Goal: Information Seeking & Learning: Learn about a topic

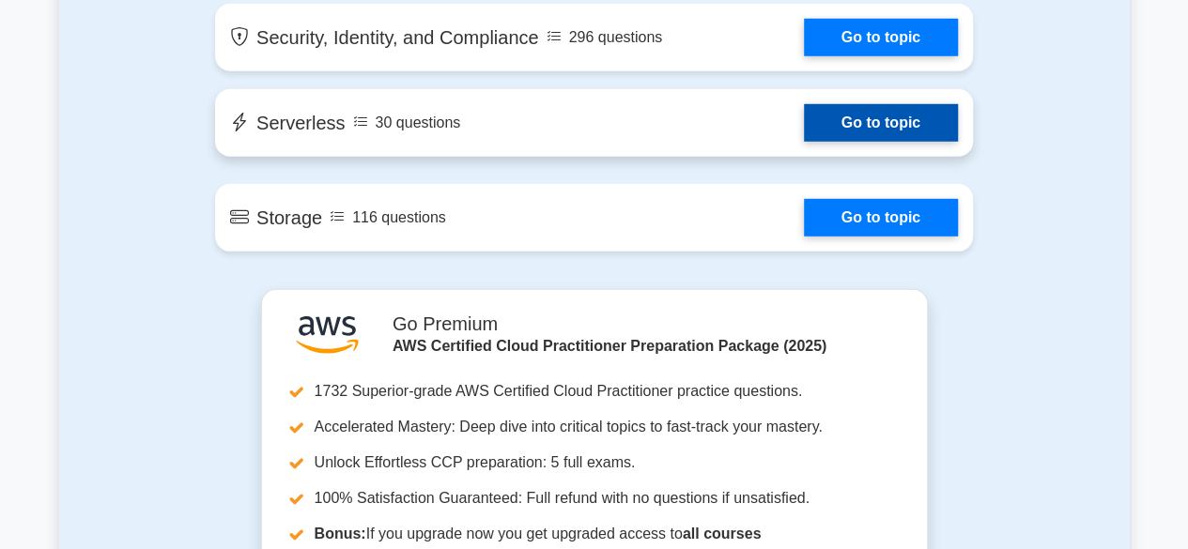
scroll to position [2654, 0]
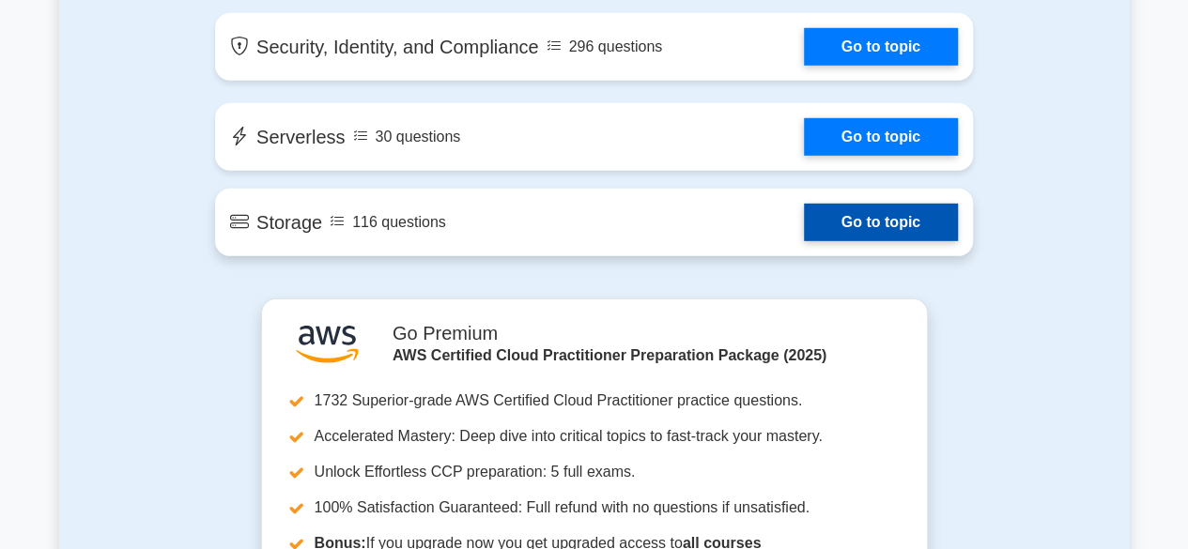
click at [851, 224] on link "Go to topic" at bounding box center [881, 223] width 154 height 38
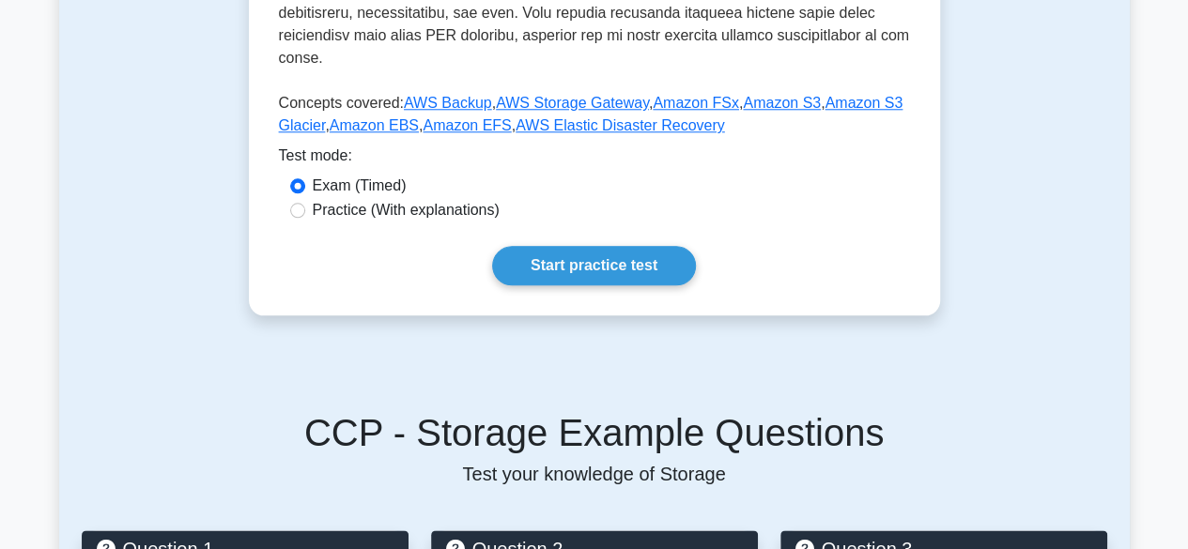
scroll to position [911, 0]
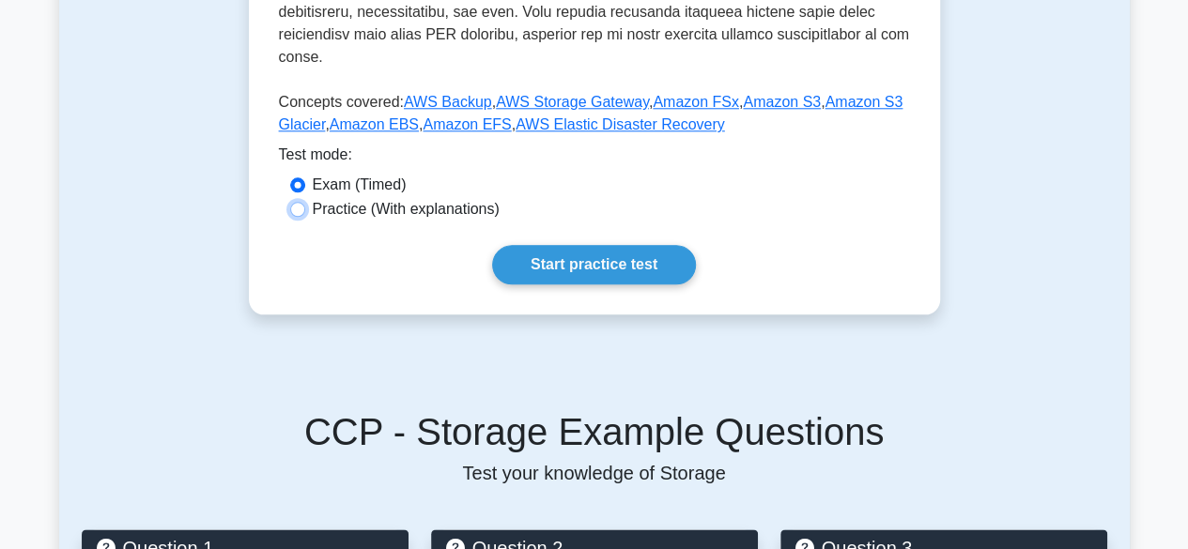
click at [290, 202] on input "Practice (With explanations)" at bounding box center [297, 209] width 15 height 15
radio input "true"
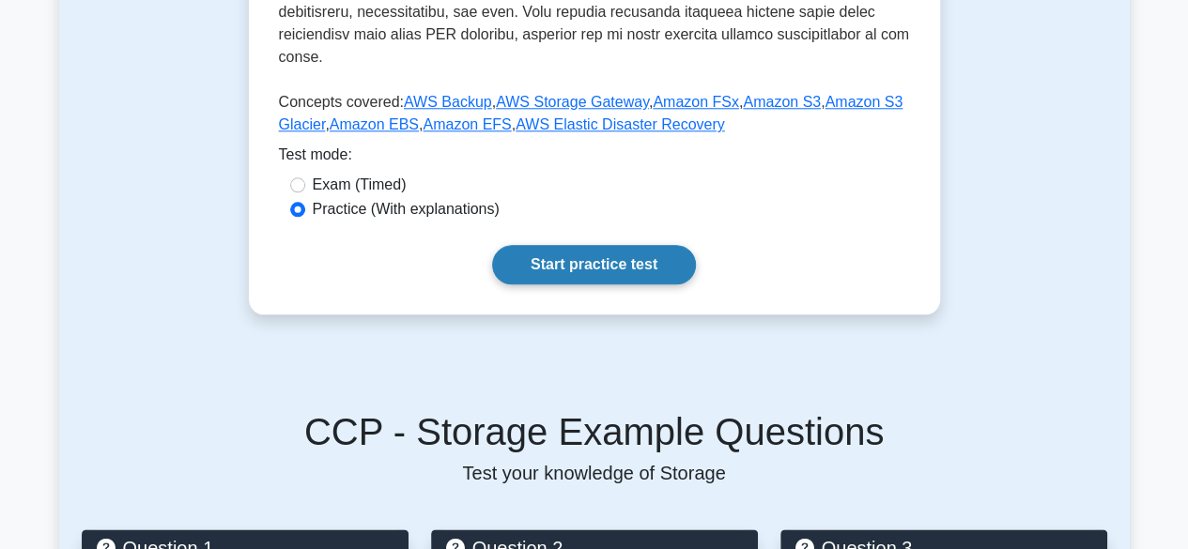
click at [637, 248] on link "Start practice test" at bounding box center [594, 264] width 204 height 39
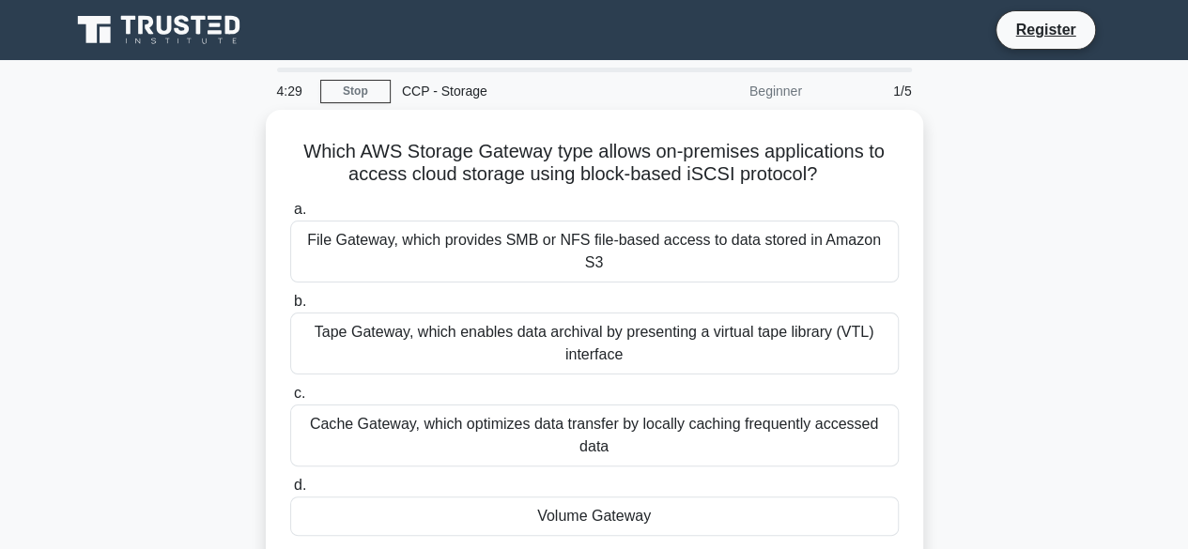
click at [637, 248] on div "File Gateway, which provides SMB or NFS file-based access to data stored in Ama…" at bounding box center [594, 252] width 608 height 62
click at [290, 216] on input "a. File Gateway, which provides SMB or NFS file-based access to data stored in …" at bounding box center [290, 210] width 0 height 12
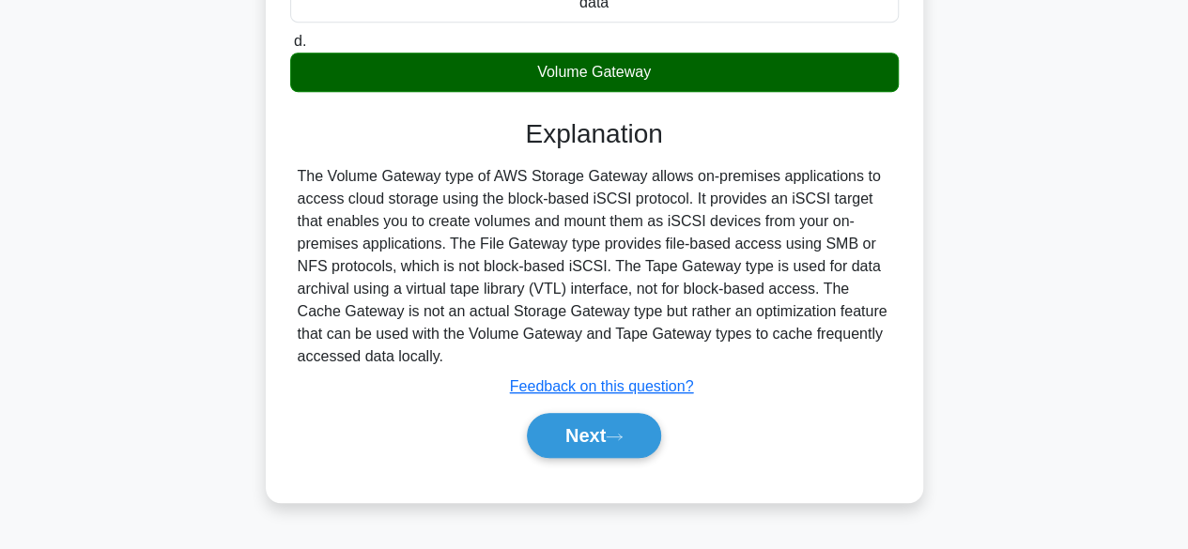
scroll to position [465, 0]
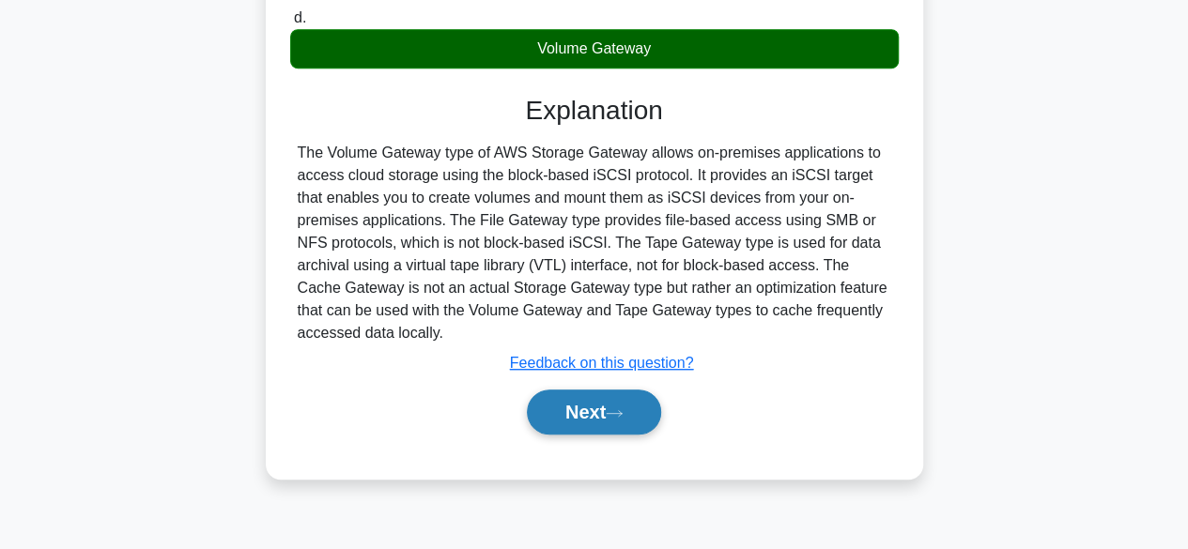
click at [618, 400] on button "Next" at bounding box center [594, 412] width 134 height 45
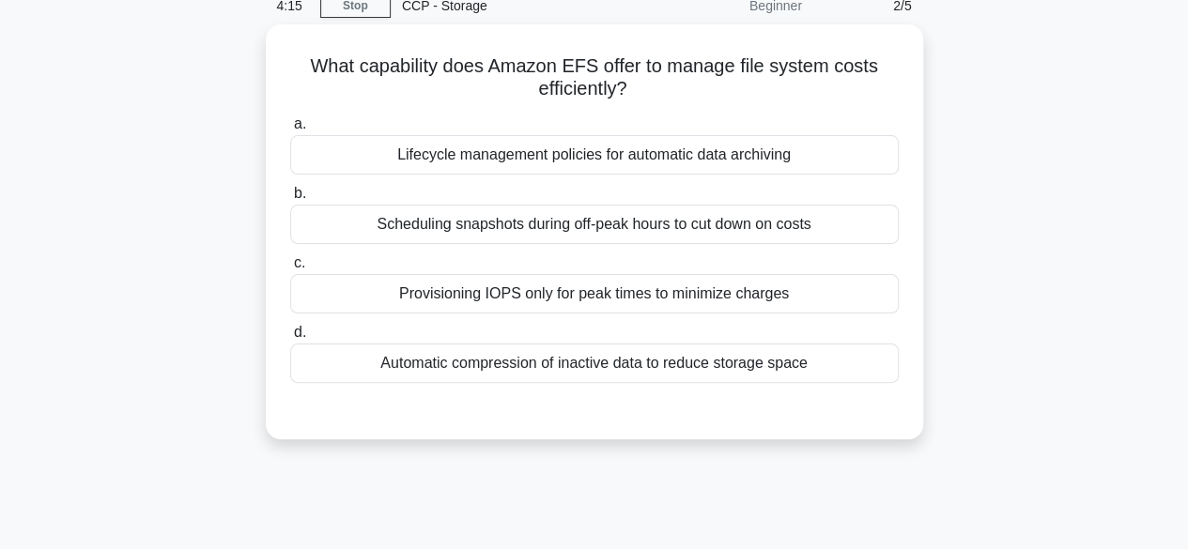
scroll to position [0, 0]
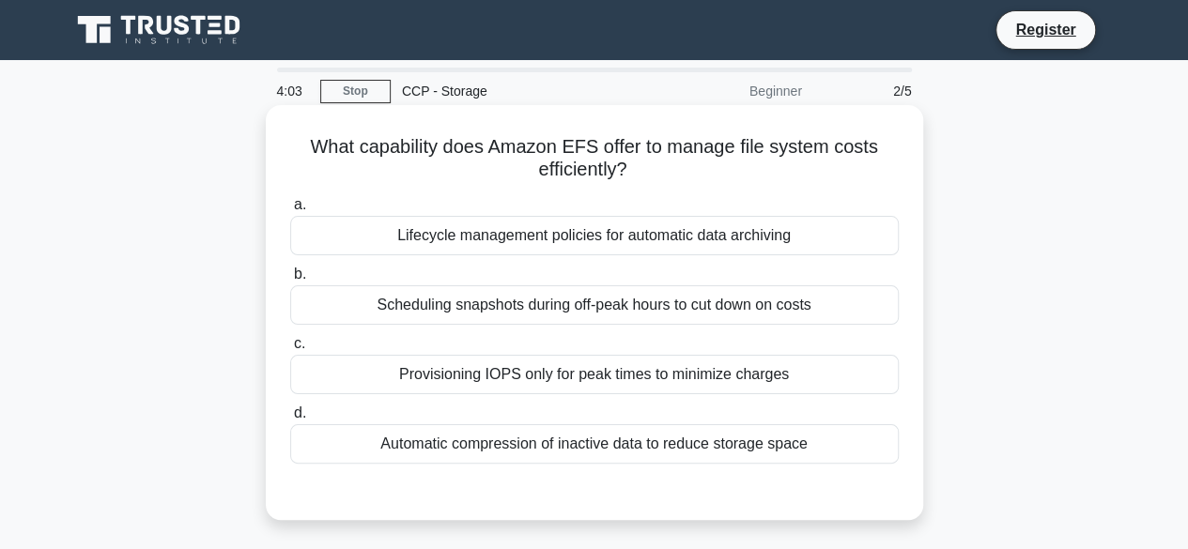
click at [699, 371] on div "Provisioning IOPS only for peak times to minimize charges" at bounding box center [594, 374] width 608 height 39
click at [290, 350] on input "c. Provisioning IOPS only for peak times to minimize charges" at bounding box center [290, 344] width 0 height 12
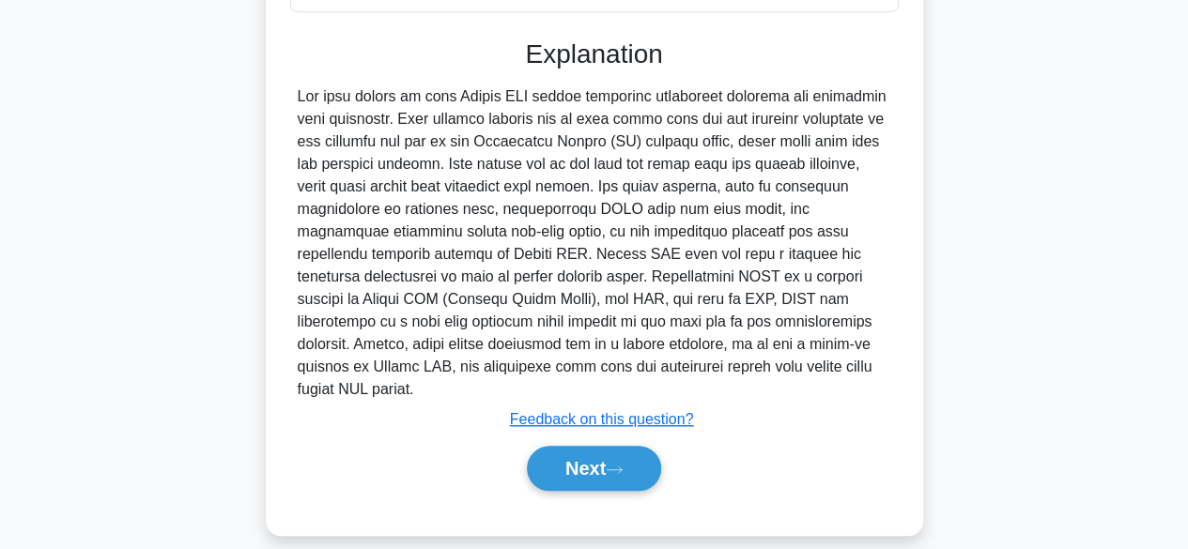
scroll to position [465, 0]
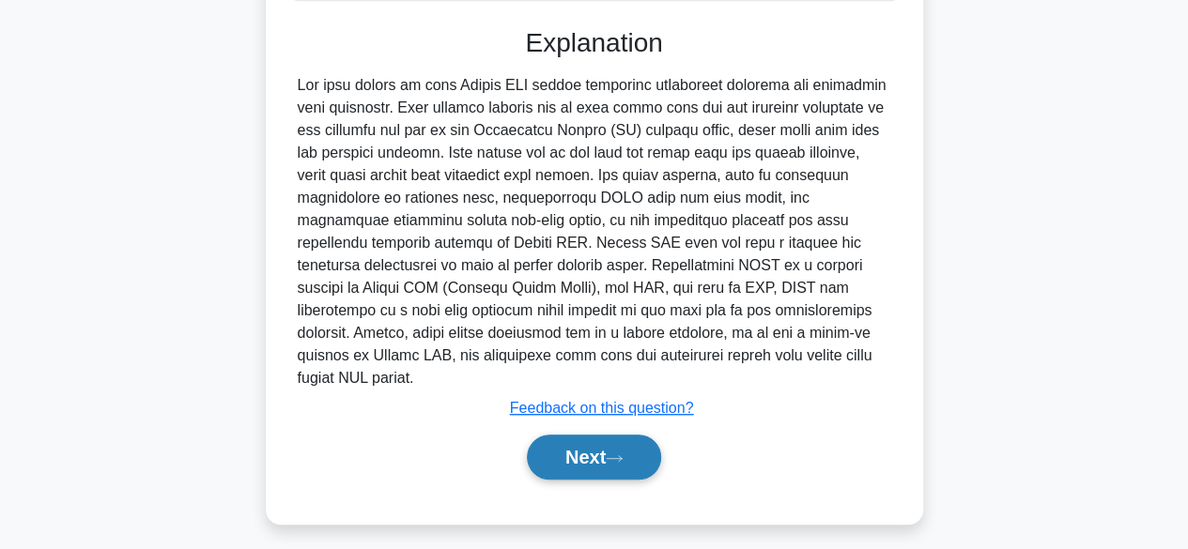
click at [593, 435] on button "Next" at bounding box center [594, 457] width 134 height 45
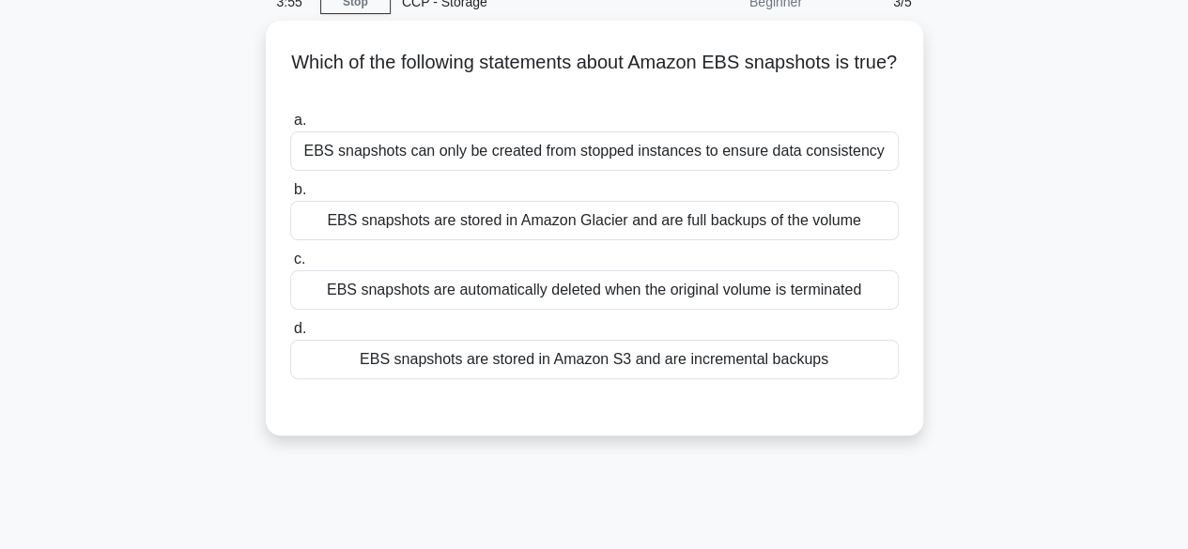
scroll to position [0, 0]
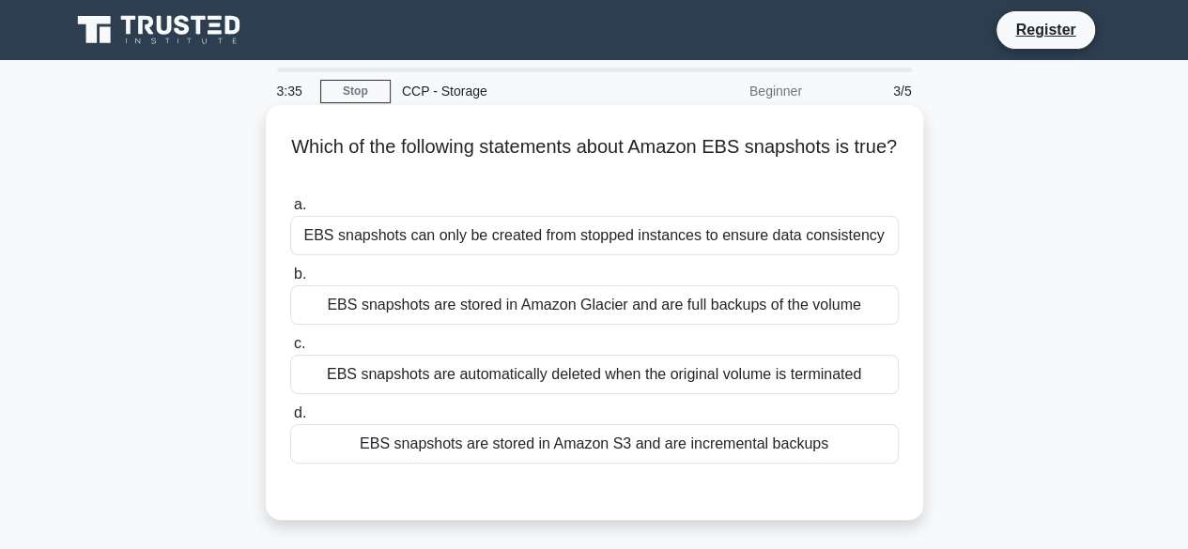
click at [598, 450] on div "EBS snapshots are stored in Amazon S3 and are incremental backups" at bounding box center [594, 443] width 608 height 39
click at [290, 420] on input "d. EBS snapshots are stored in Amazon S3 and are incremental backups" at bounding box center [290, 414] width 0 height 12
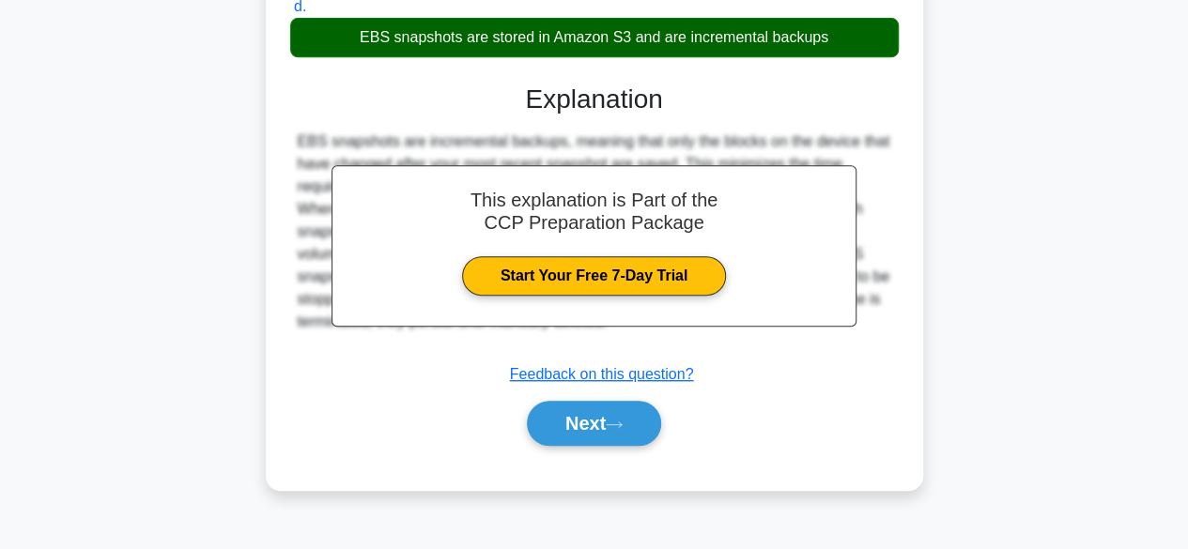
scroll to position [408, 0]
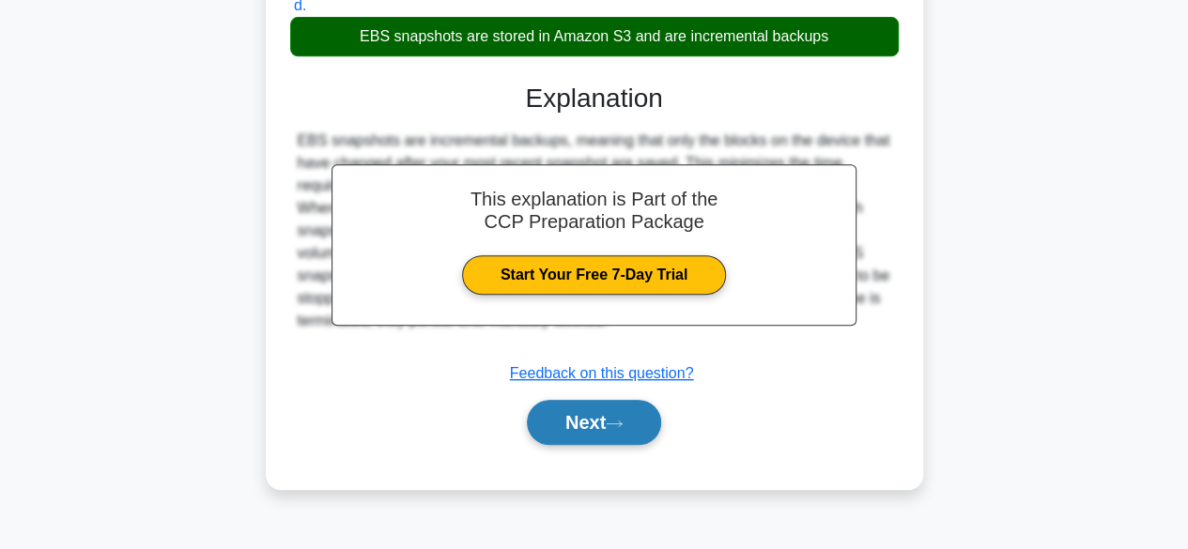
click at [598, 423] on button "Next" at bounding box center [594, 422] width 134 height 45
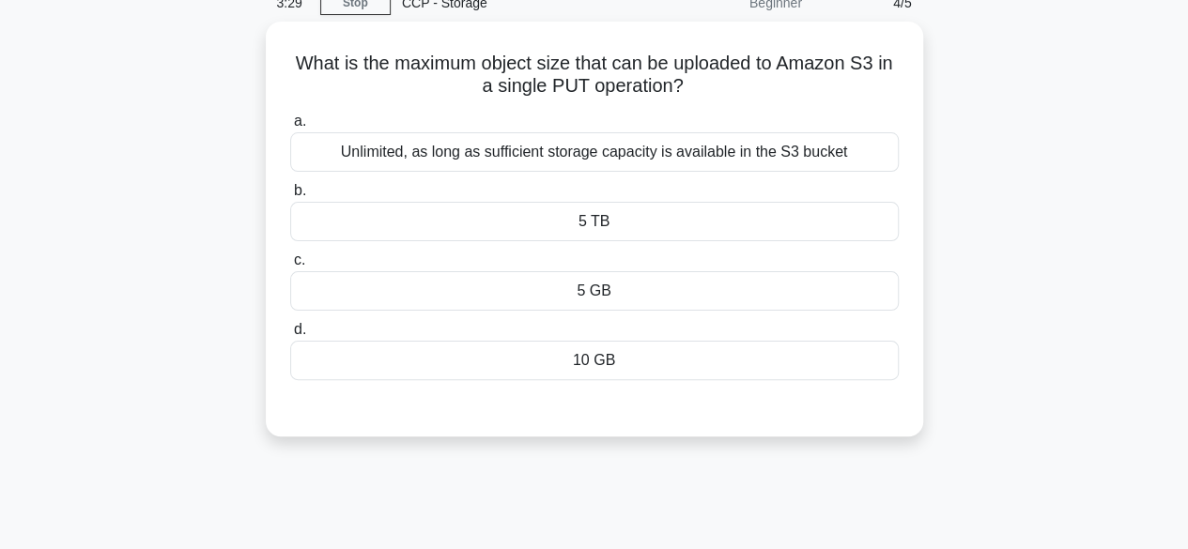
scroll to position [0, 0]
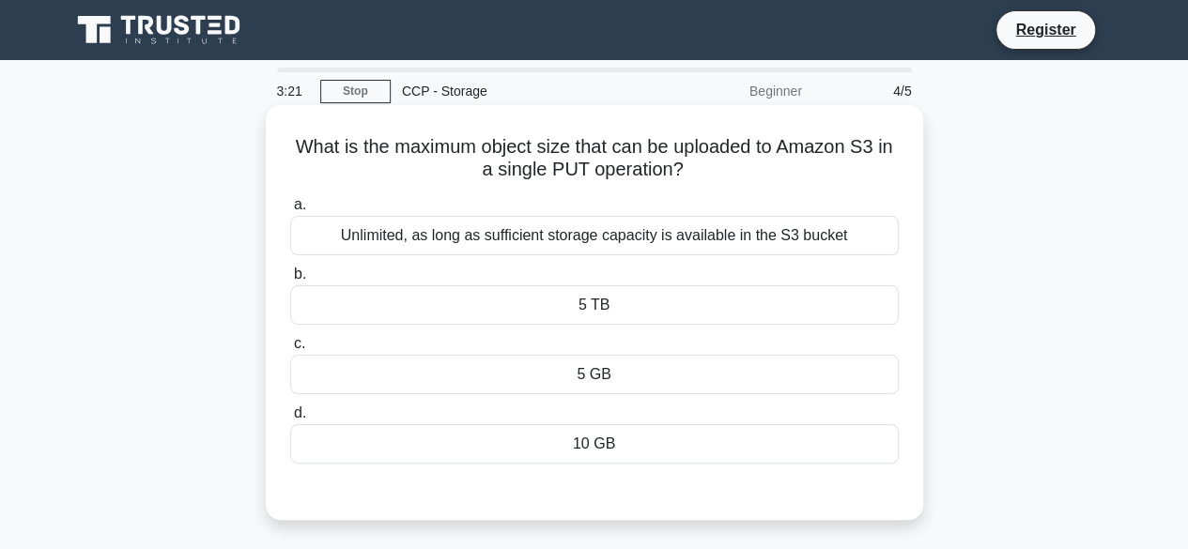
click at [545, 246] on div "Unlimited, as long as sufficient storage capacity is available in the S3 bucket" at bounding box center [594, 235] width 608 height 39
click at [290, 211] on input "a. Unlimited, as long as sufficient storage capacity is available in the S3 buc…" at bounding box center [290, 205] width 0 height 12
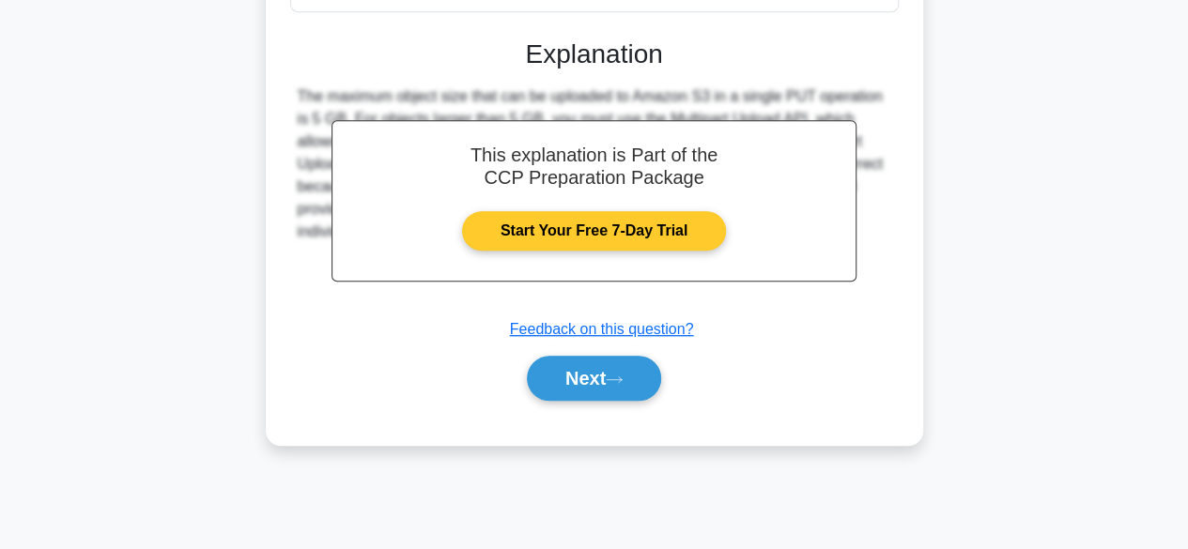
scroll to position [465, 0]
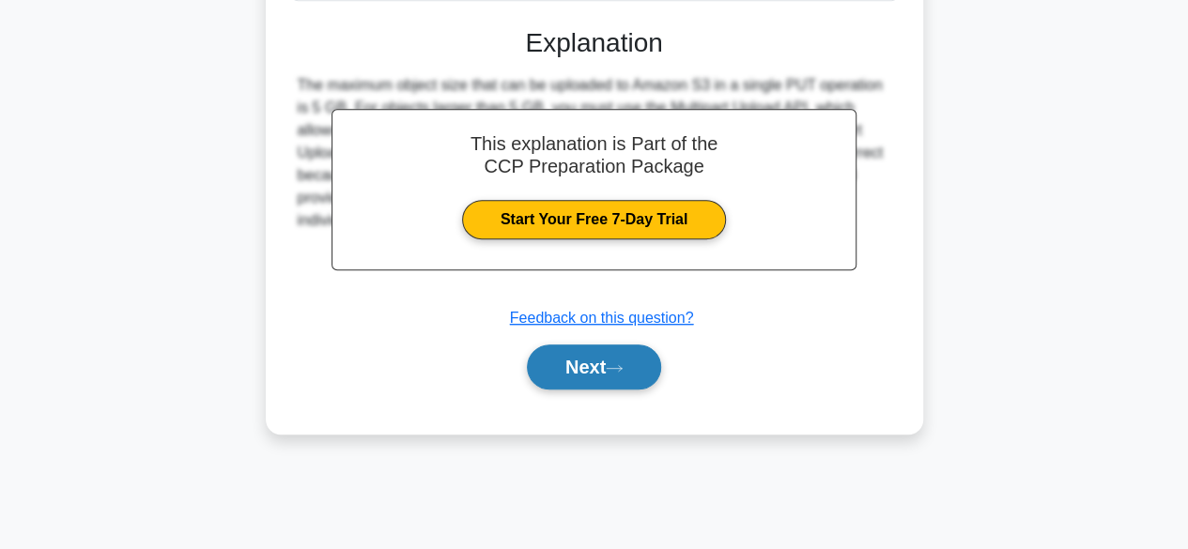
click at [605, 363] on button "Next" at bounding box center [594, 367] width 134 height 45
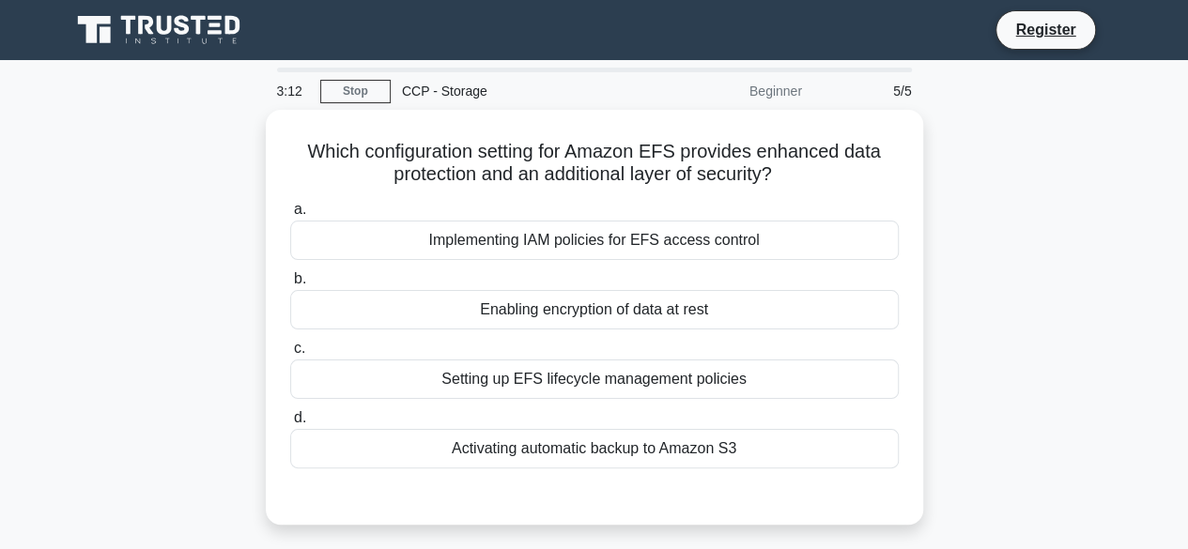
scroll to position [6, 0]
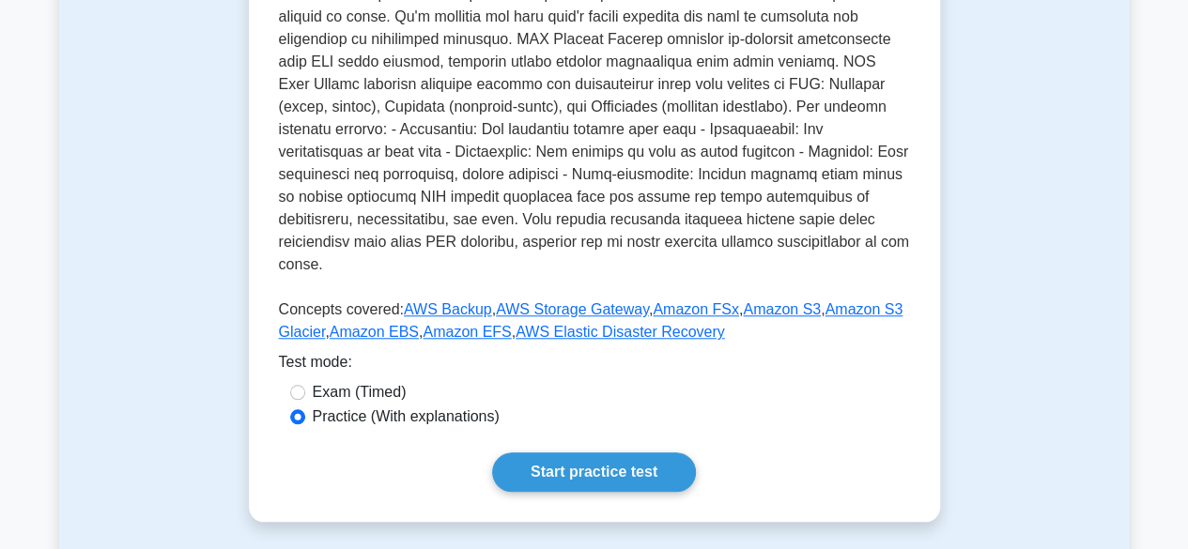
scroll to position [819, 0]
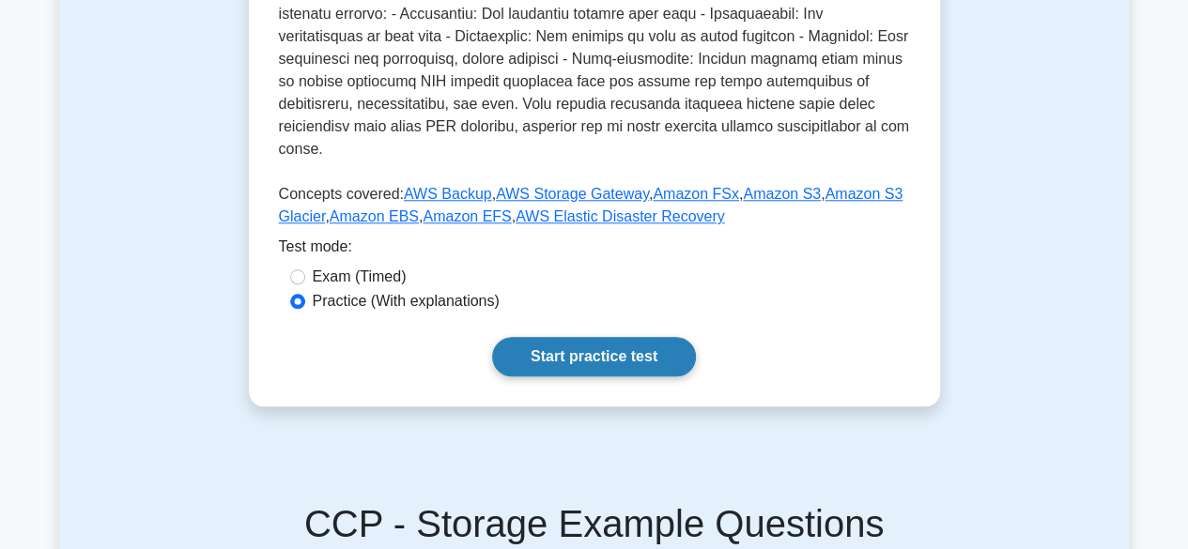
click at [600, 348] on link "Start practice test" at bounding box center [594, 356] width 204 height 39
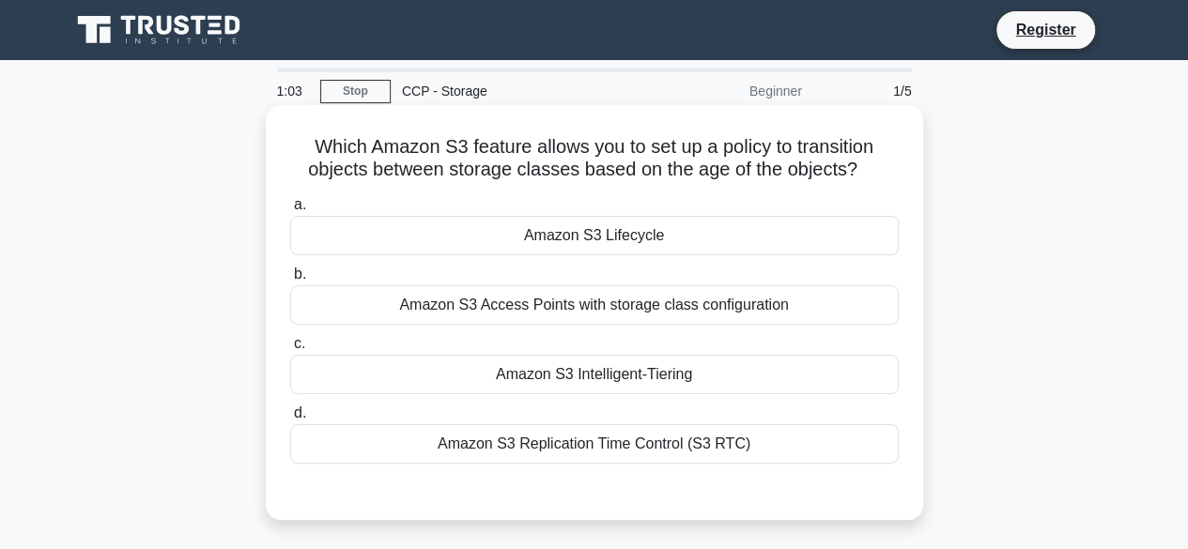
click at [653, 349] on label "c. Amazon S3 Intelligent-Tiering" at bounding box center [594, 363] width 608 height 62
click at [290, 349] on input "c. Amazon S3 Intelligent-Tiering" at bounding box center [290, 344] width 0 height 12
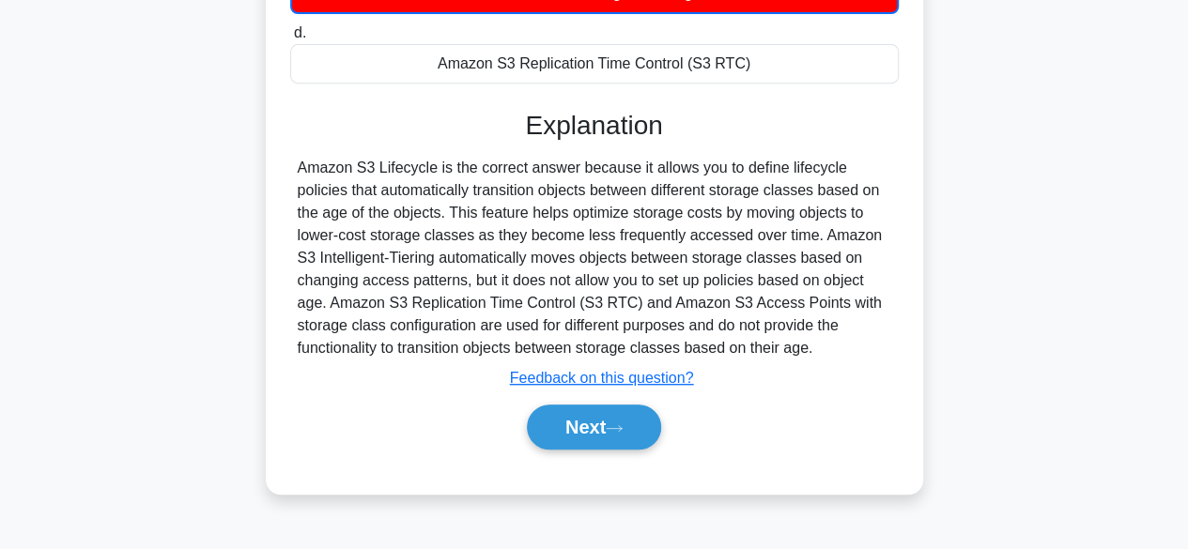
scroll to position [383, 0]
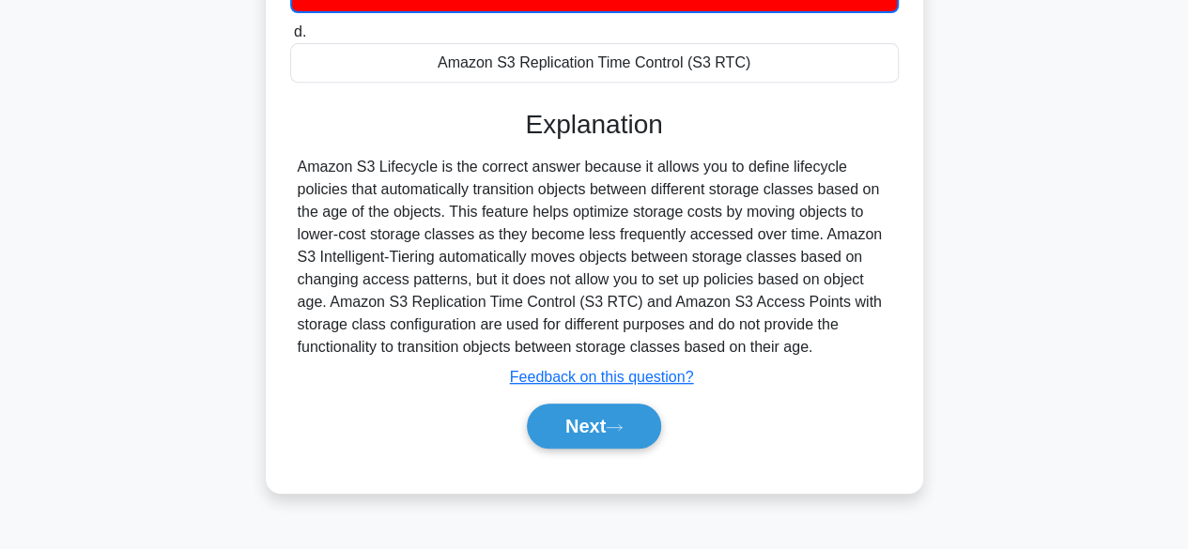
click at [608, 448] on div "Next" at bounding box center [594, 426] width 608 height 60
click at [616, 433] on button "Next" at bounding box center [594, 426] width 134 height 45
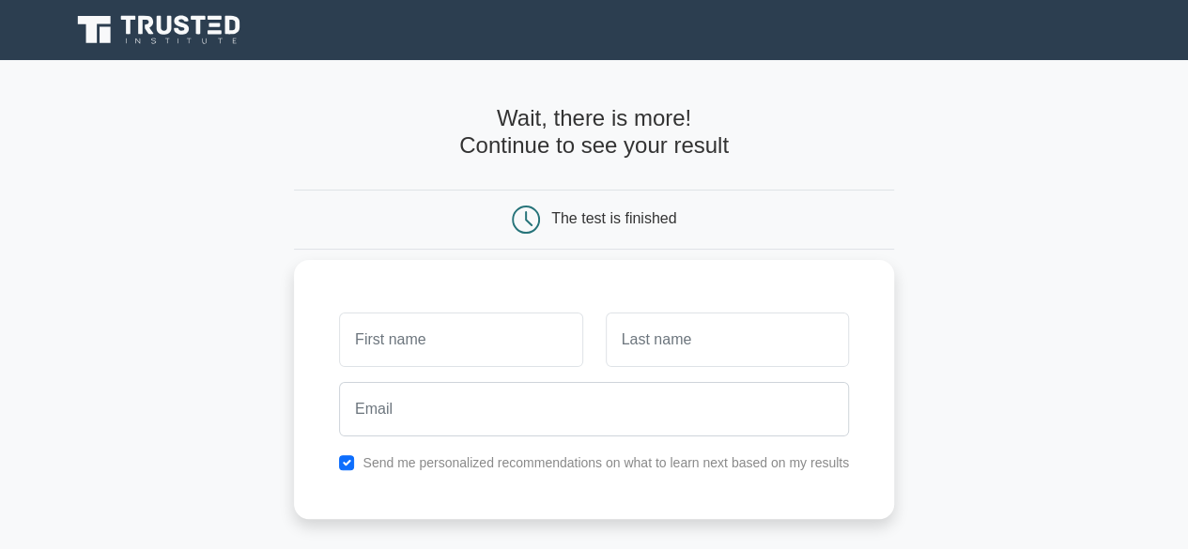
click at [546, 327] on input "text" at bounding box center [460, 340] width 243 height 54
type input "[PERSON_NAME]"
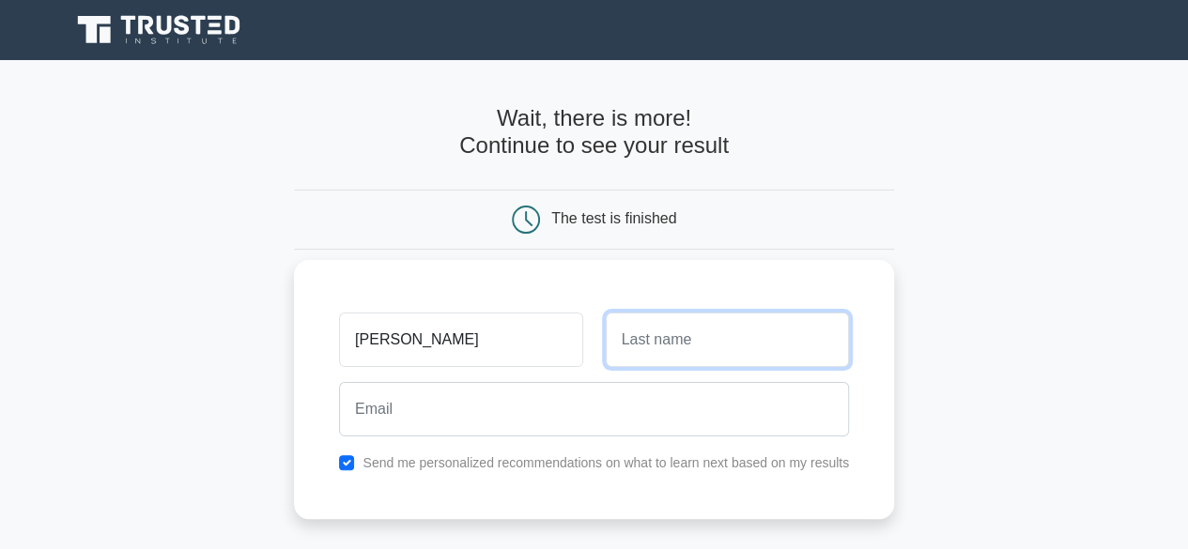
click at [672, 360] on input "text" at bounding box center [727, 340] width 243 height 54
type input "Teli"
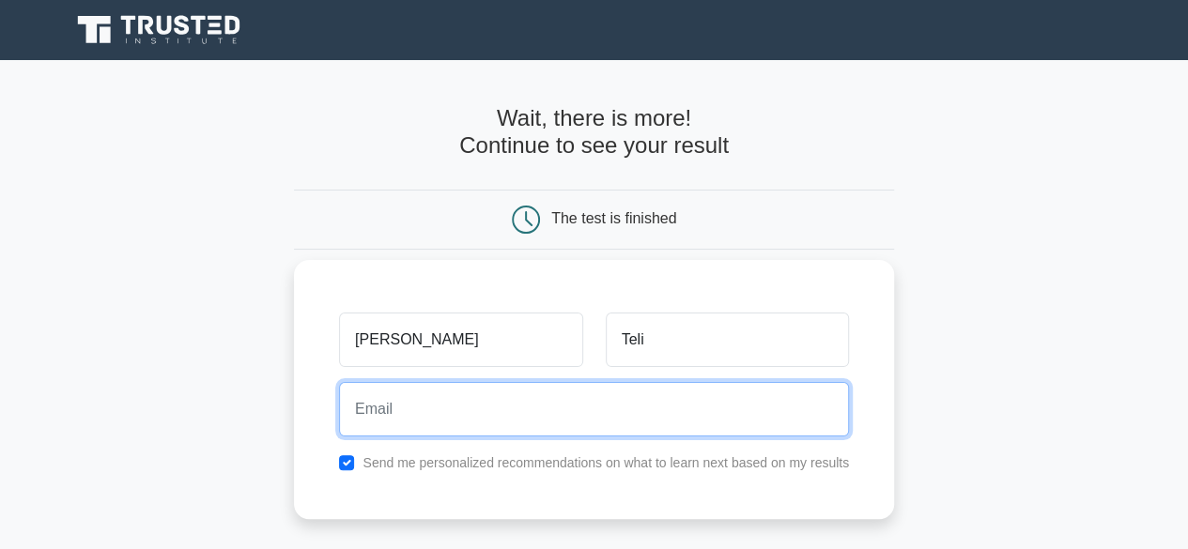
click at [705, 402] on input "email" at bounding box center [594, 409] width 510 height 54
type input "K"
click at [450, 400] on input "kirtiteli2003"gmail.com" at bounding box center [594, 409] width 510 height 54
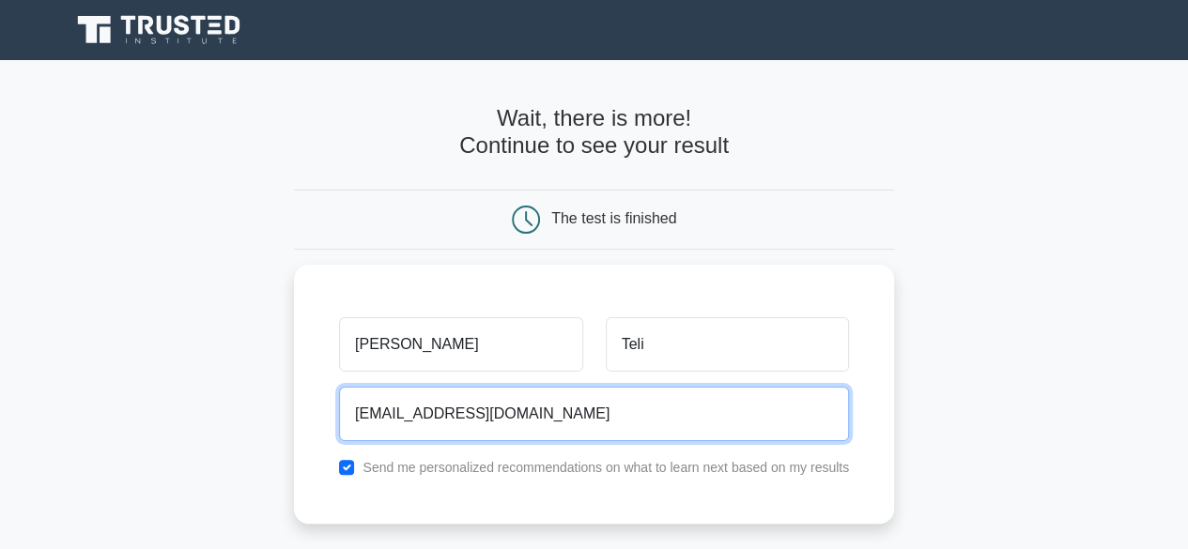
type input "kirtiteli2003@gmail.com"
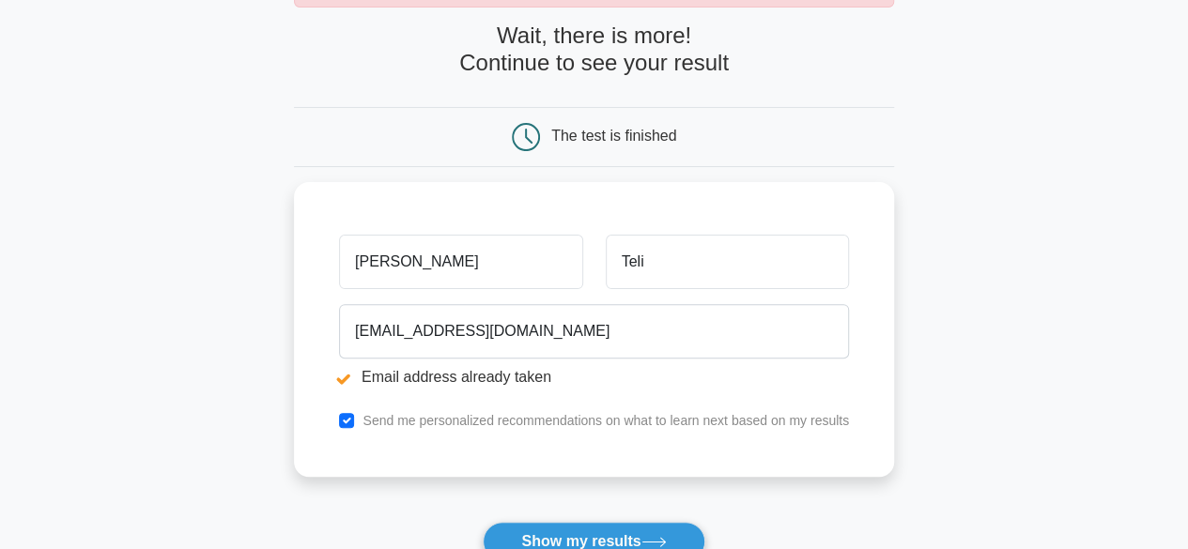
scroll to position [208, 0]
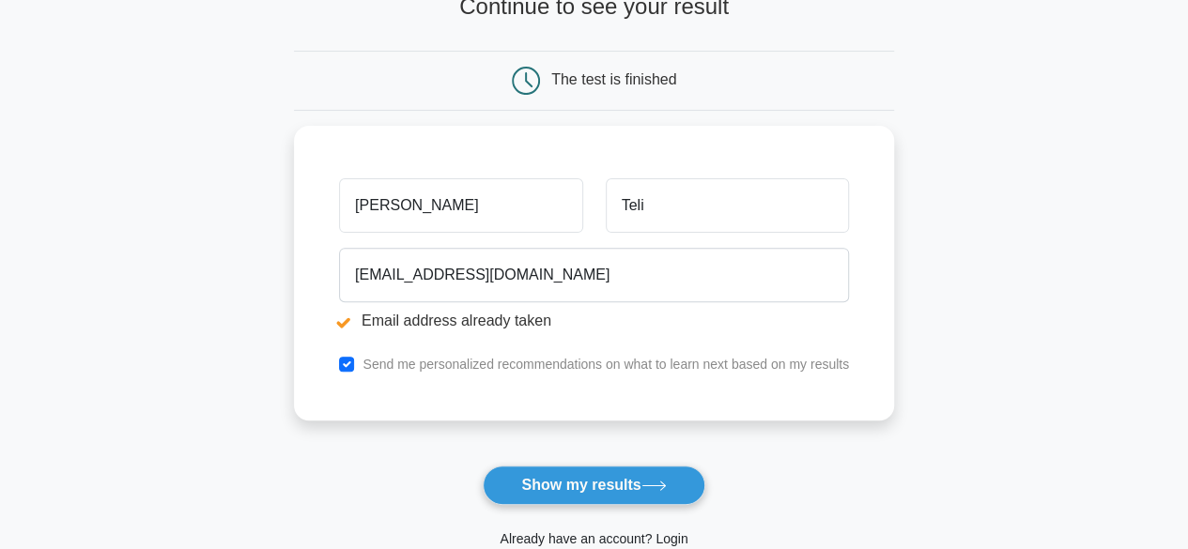
click at [657, 534] on link "Already have an account? Login" at bounding box center [594, 538] width 188 height 15
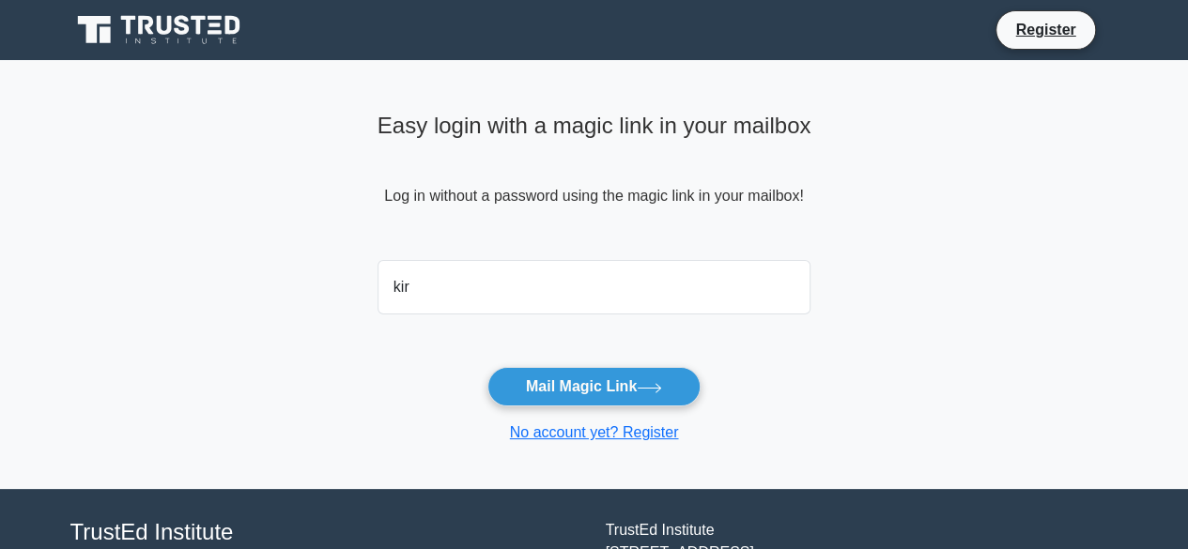
type input "kirtiteli2003@gmail.com"
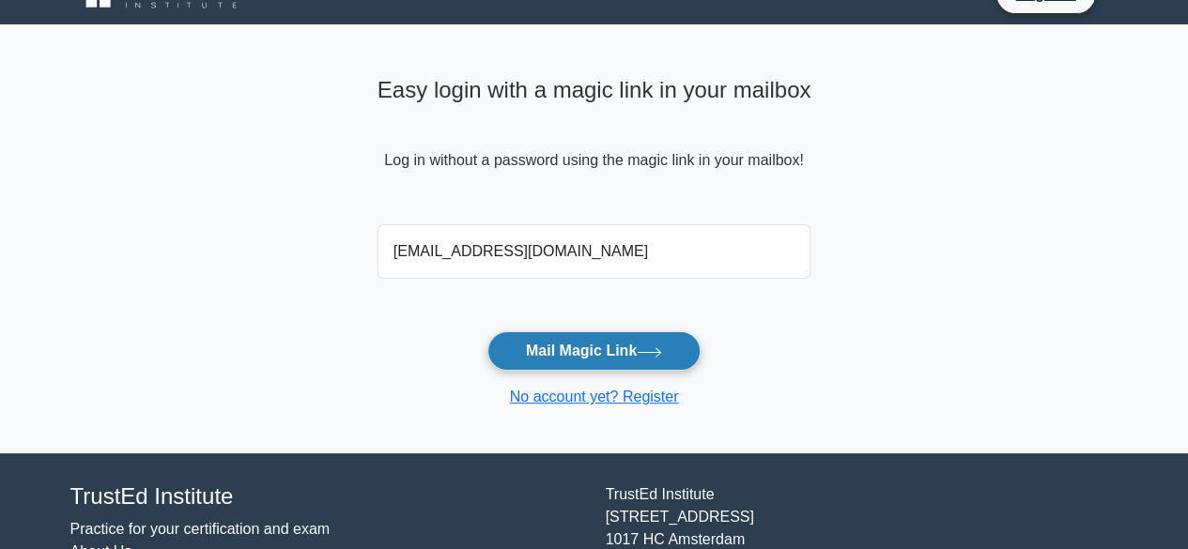
scroll to position [35, 0]
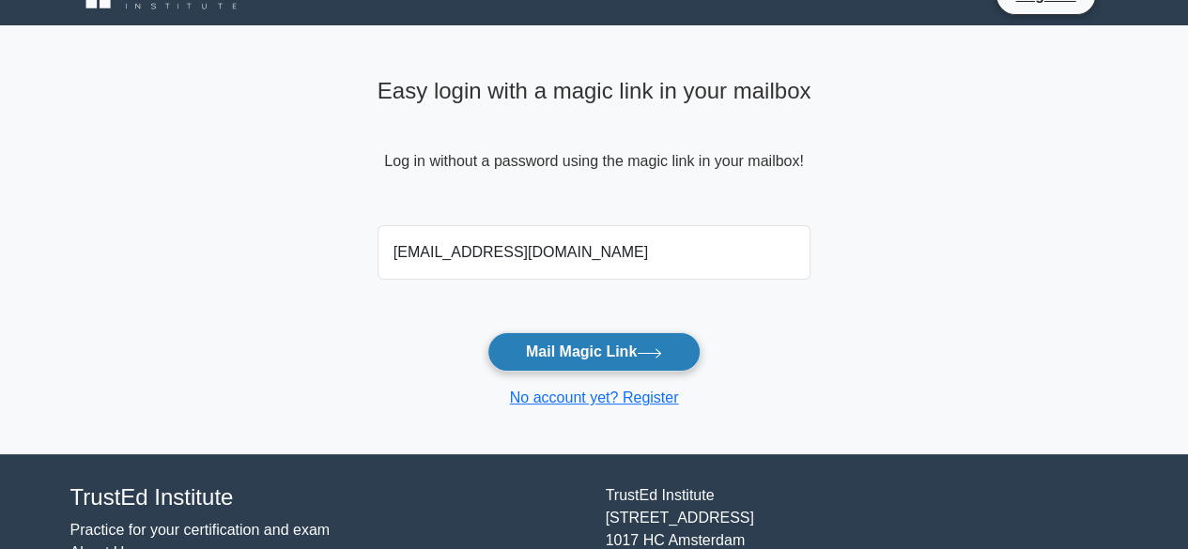
click at [622, 353] on button "Mail Magic Link" at bounding box center [593, 351] width 213 height 39
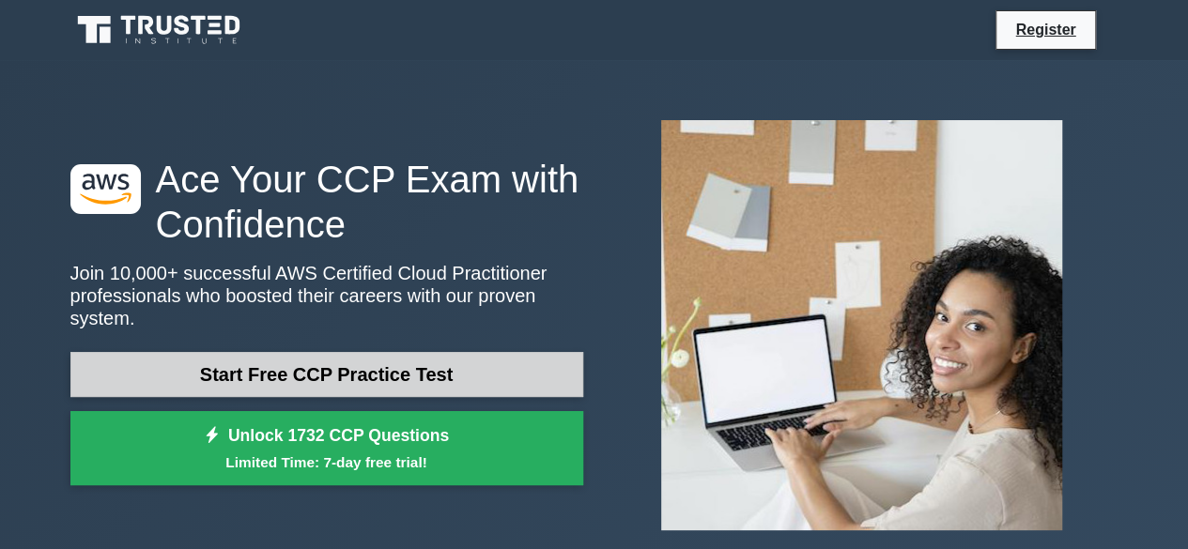
click at [280, 367] on link "Start Free CCP Practice Test" at bounding box center [326, 374] width 513 height 45
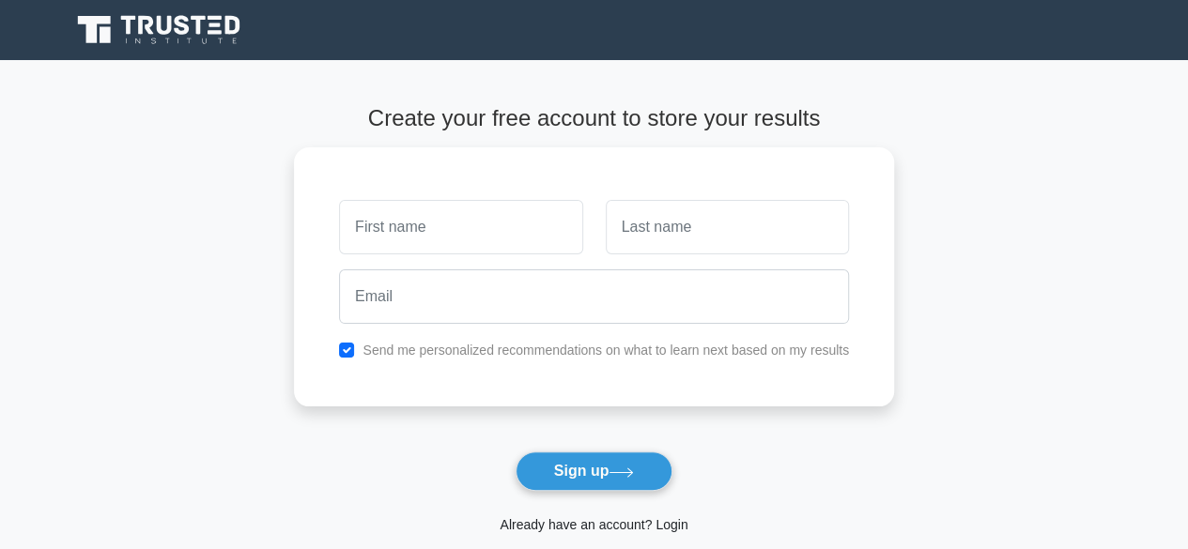
click at [676, 528] on link "Already have an account? Login" at bounding box center [594, 524] width 188 height 15
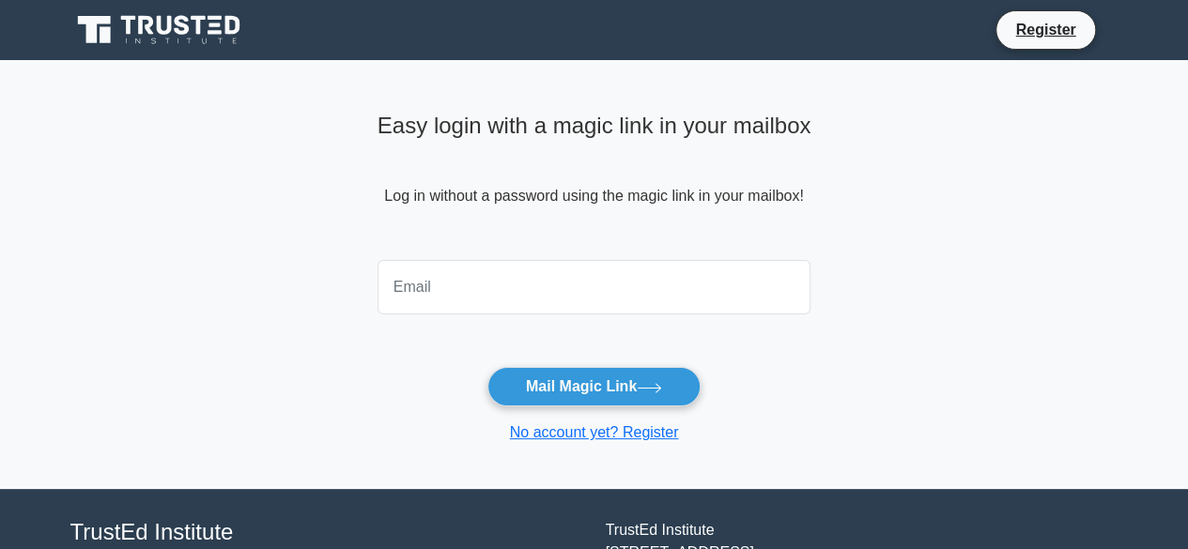
click at [603, 276] on input "email" at bounding box center [594, 287] width 434 height 54
type input "kirtiteli2003@gmail.com"
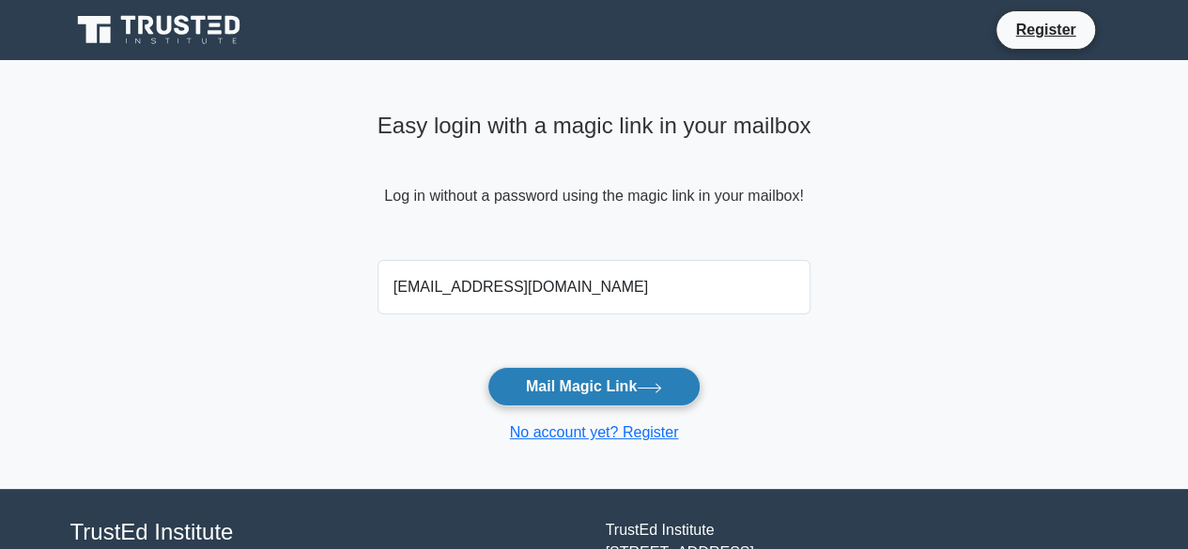
click at [635, 376] on button "Mail Magic Link" at bounding box center [593, 386] width 213 height 39
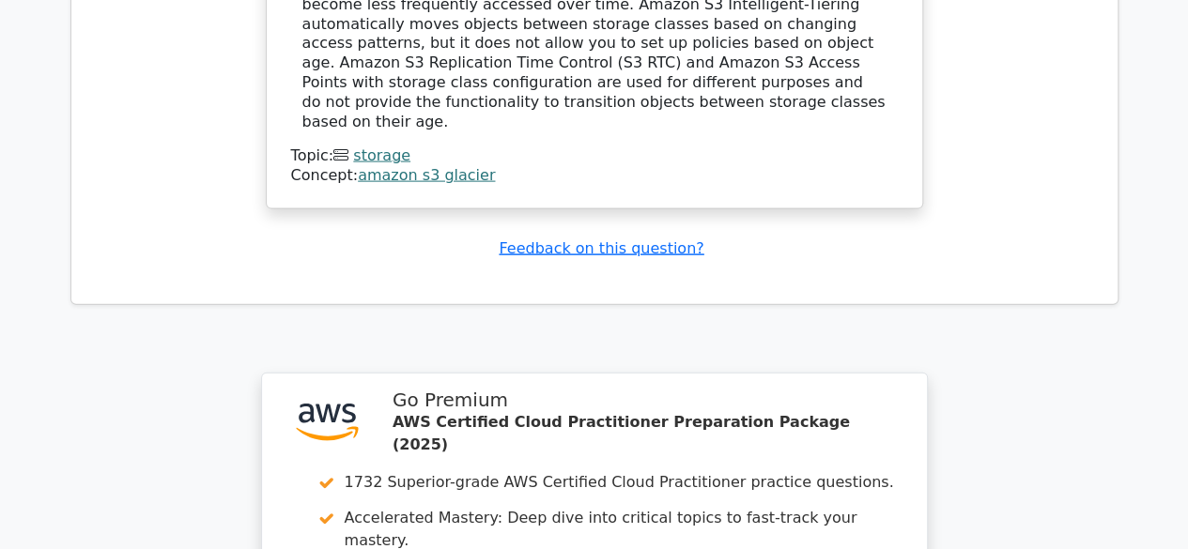
scroll to position [2422, 0]
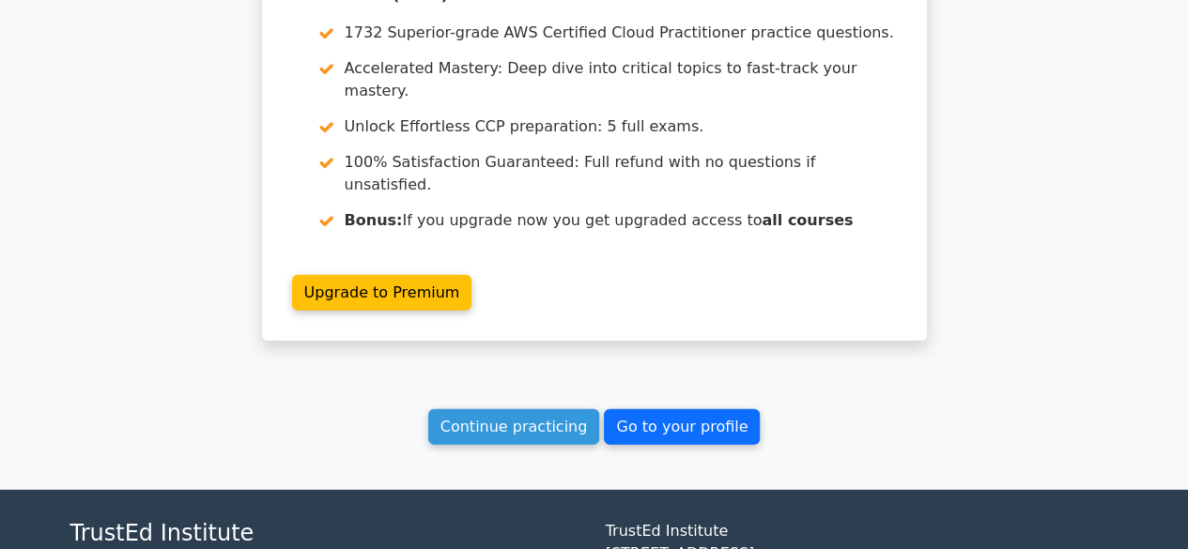
click at [627, 409] on link "Go to your profile" at bounding box center [682, 427] width 156 height 36
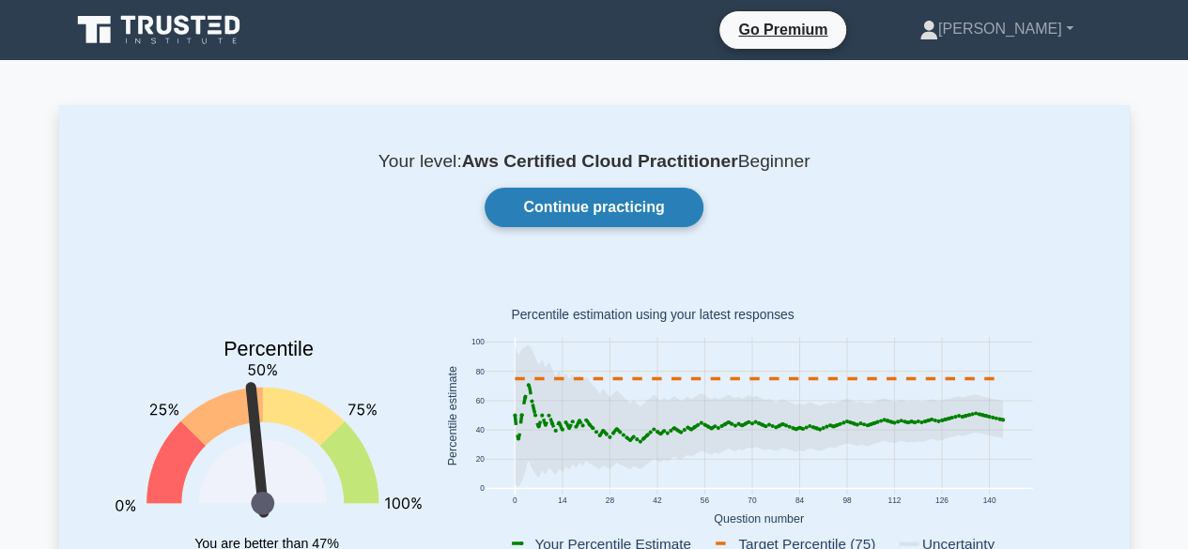
click at [610, 213] on link "Continue practicing" at bounding box center [593, 207] width 218 height 39
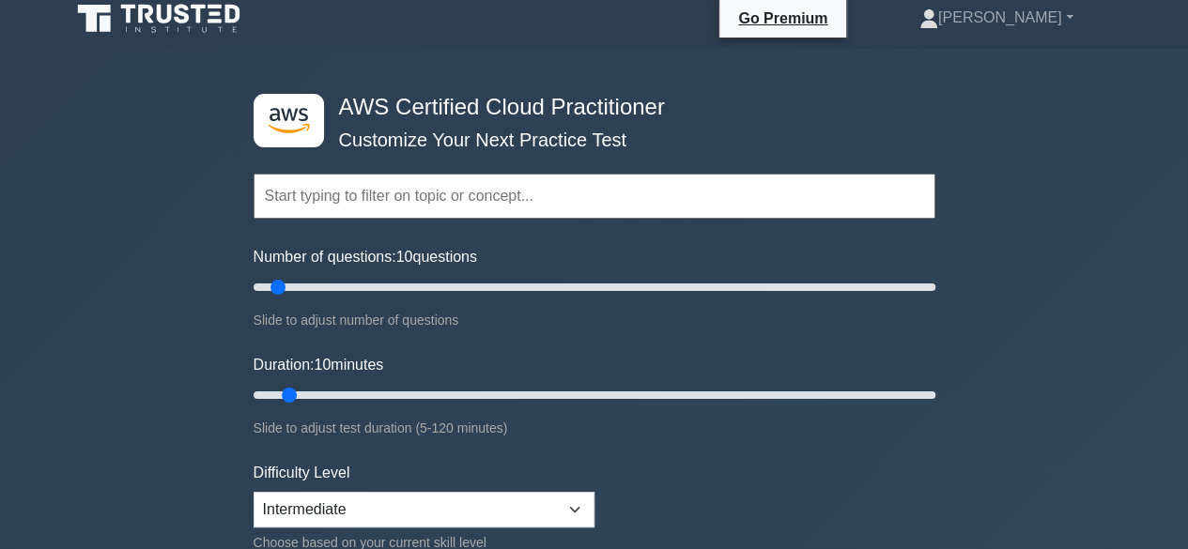
scroll to position [19, 0]
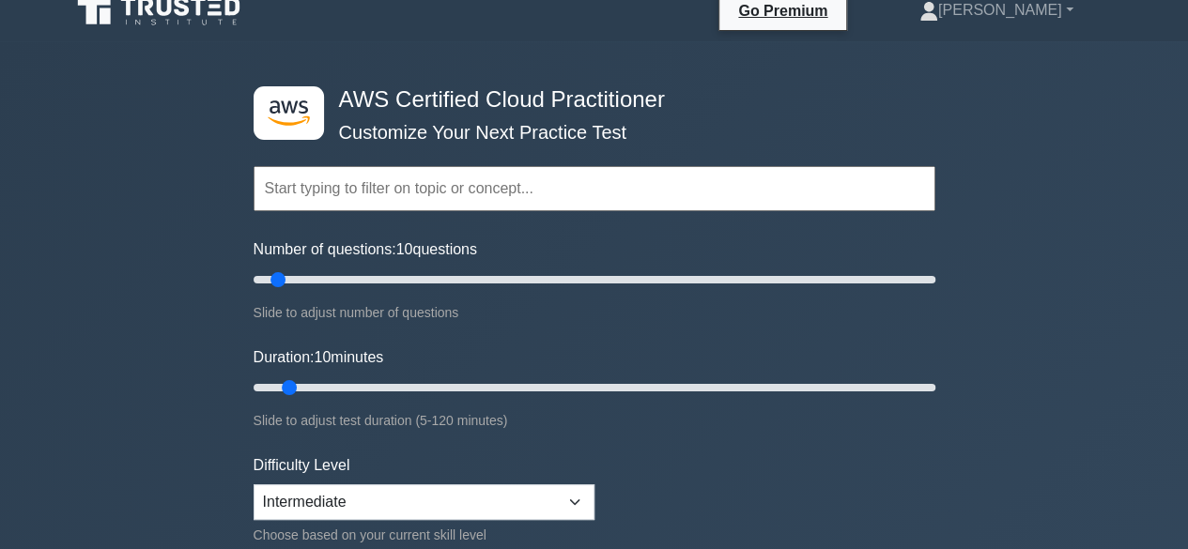
click at [499, 192] on input "text" at bounding box center [595, 188] width 682 height 45
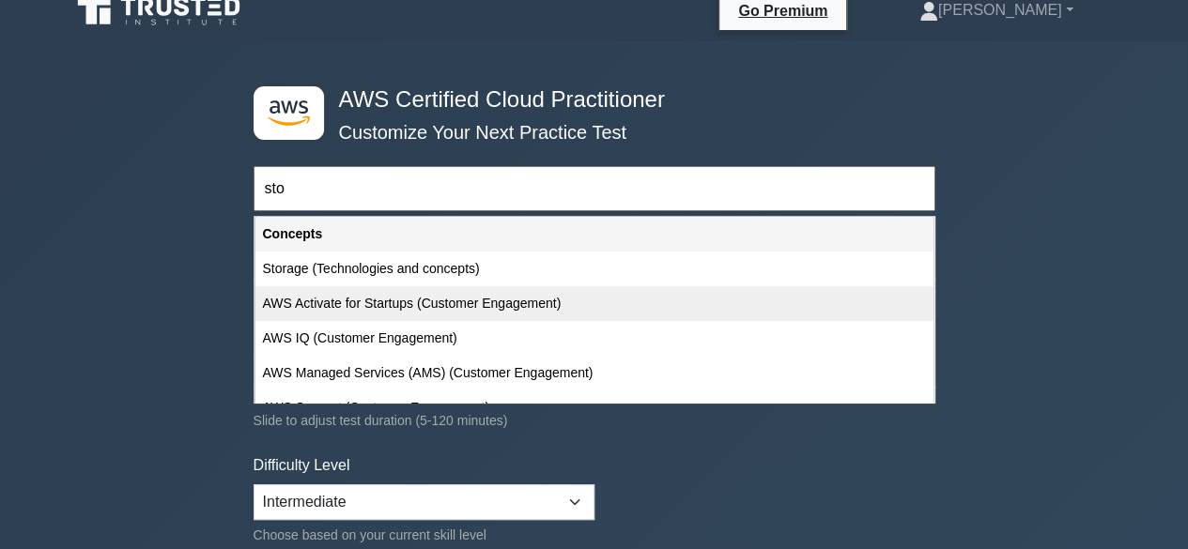
scroll to position [0, 0]
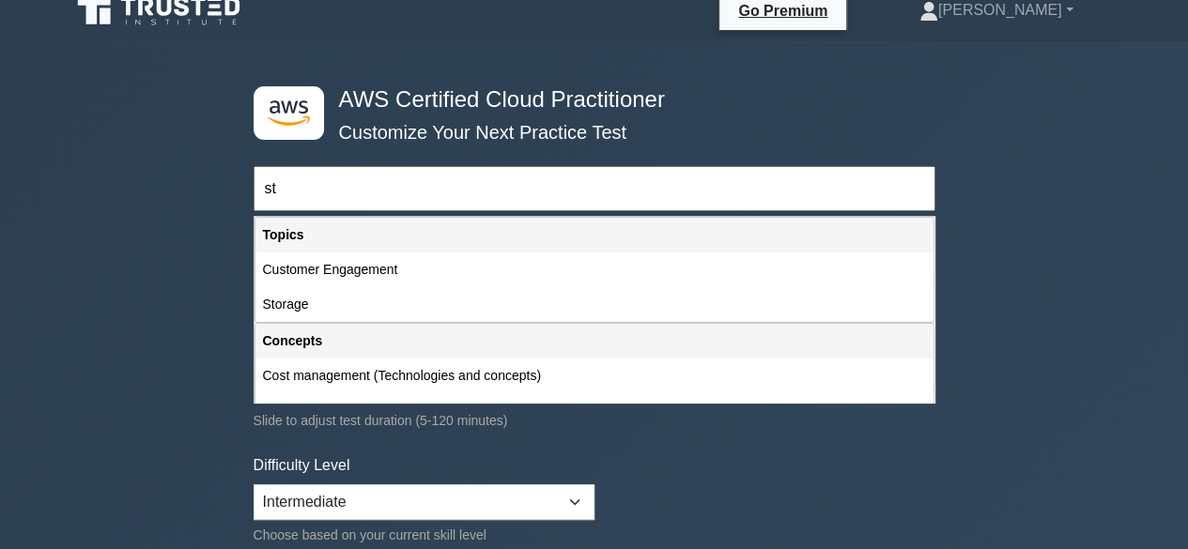
type input "s"
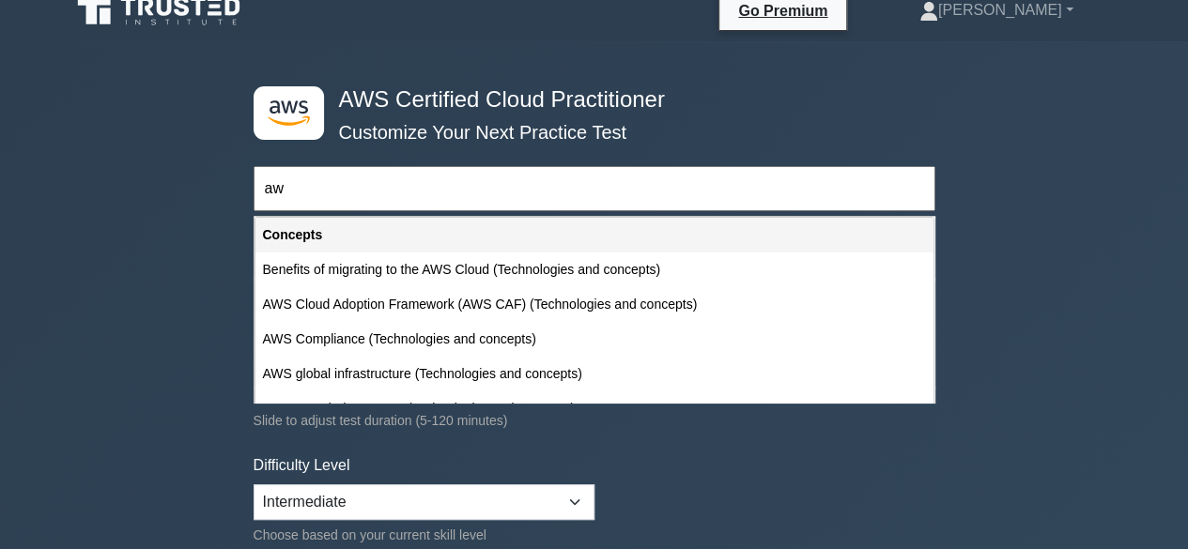
type input "aws"
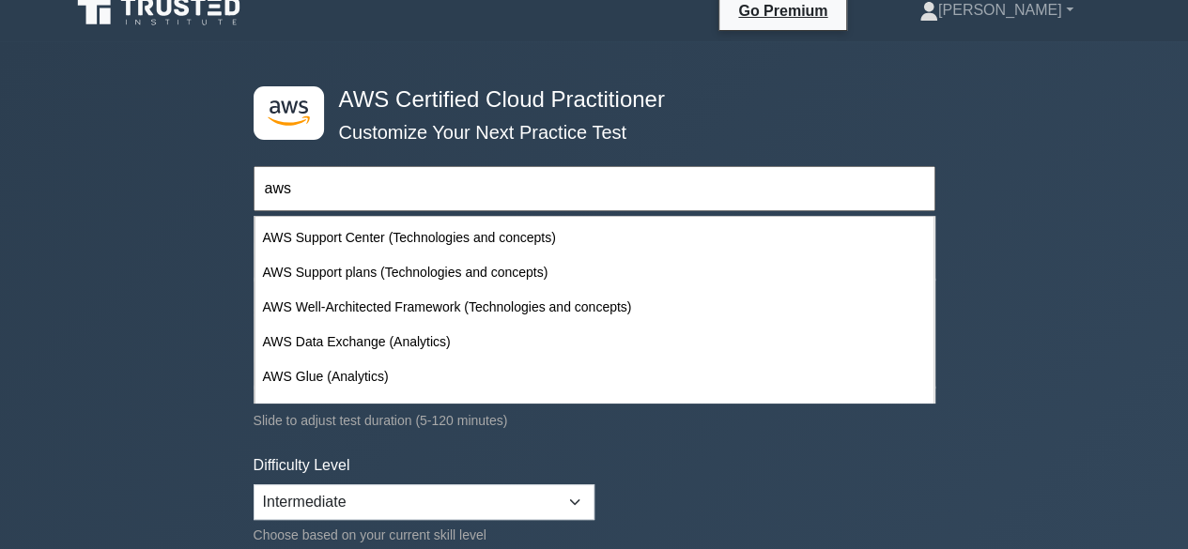
scroll to position [553, 0]
